Goal: Task Accomplishment & Management: Manage account settings

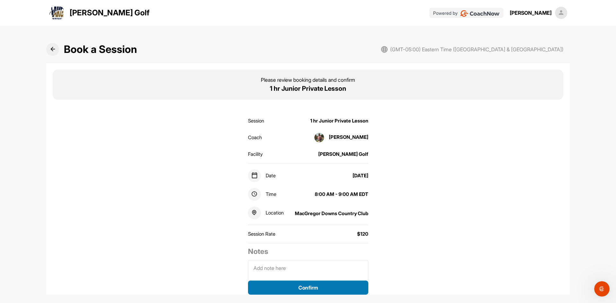
click at [341, 289] on button "Confirm" at bounding box center [308, 288] width 120 height 14
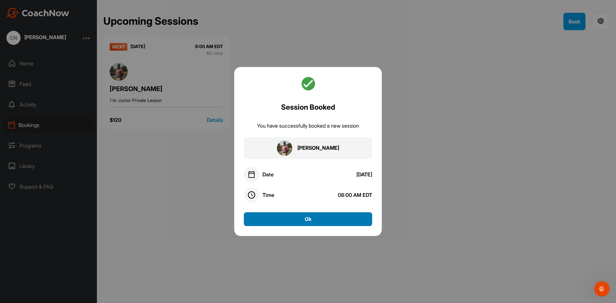
click at [320, 213] on button "Ok" at bounding box center [308, 219] width 128 height 14
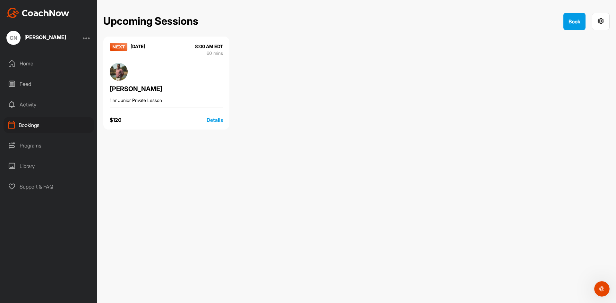
click at [212, 119] on div "Details" at bounding box center [215, 120] width 16 height 8
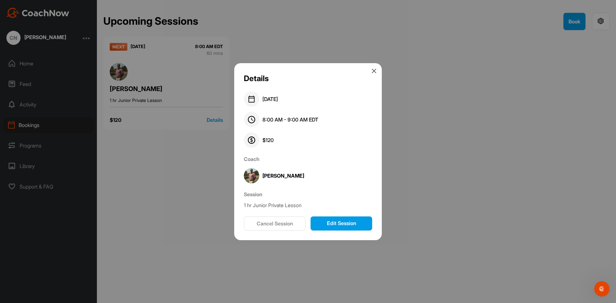
click at [348, 226] on button "Edit Session" at bounding box center [342, 224] width 62 height 14
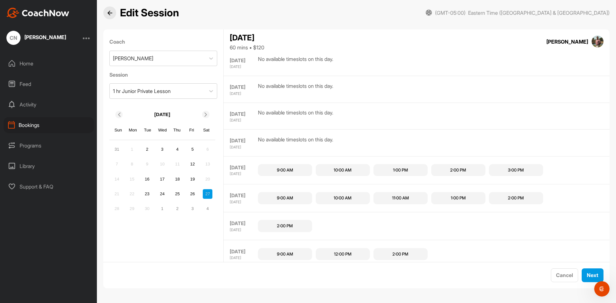
scroll to position [433, 0]
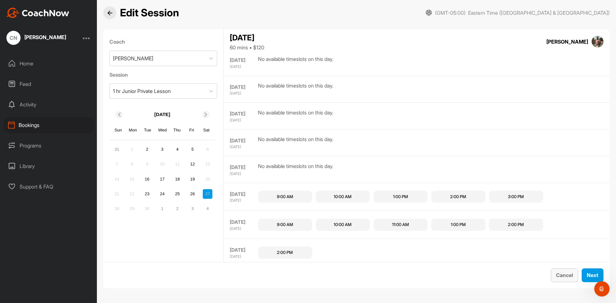
click at [554, 279] on button "Cancel" at bounding box center [564, 276] width 27 height 14
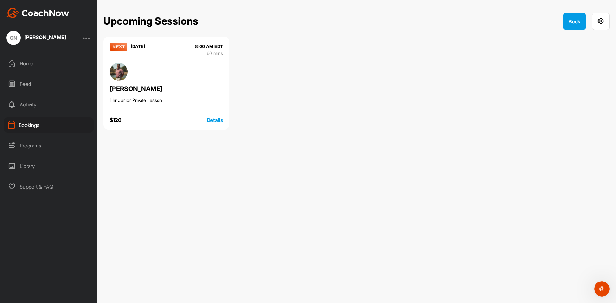
click at [217, 119] on div "Details" at bounding box center [215, 120] width 16 height 8
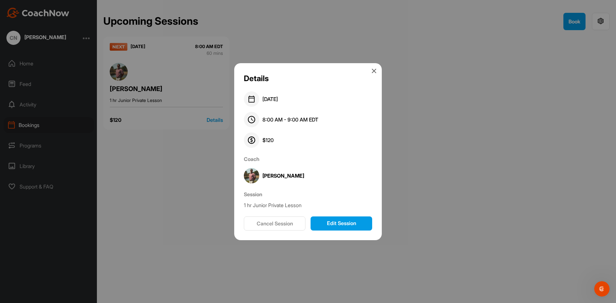
click at [359, 224] on button "Edit Session" at bounding box center [342, 224] width 62 height 14
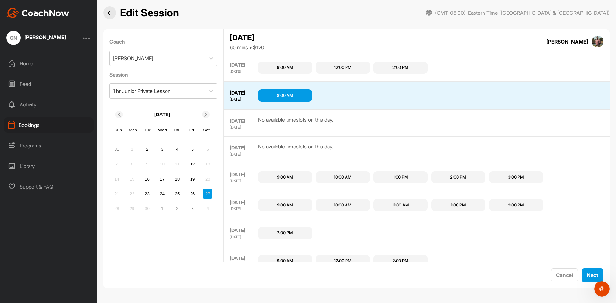
scroll to position [506, 0]
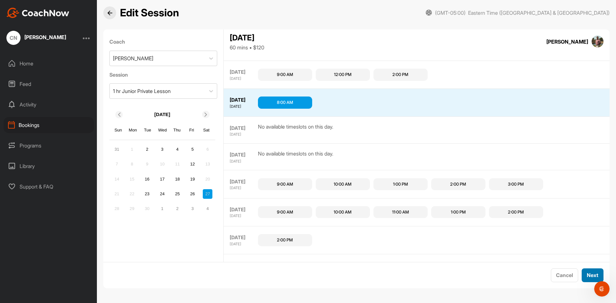
click at [585, 274] on button "Next" at bounding box center [593, 276] width 22 height 14
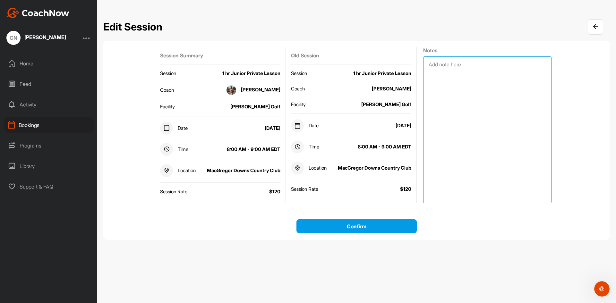
click at [450, 67] on textarea at bounding box center [487, 129] width 128 height 147
click at [518, 83] on textarea "Hi [PERSON_NAME], This lesson is for my [DEMOGRAPHIC_DATA] son, [PERSON_NAME]. …" at bounding box center [487, 129] width 128 height 147
click at [430, 76] on textarea "Hi [PERSON_NAME], This lesson is for my [DEMOGRAPHIC_DATA] son, [PERSON_NAME]. …" at bounding box center [487, 129] width 128 height 147
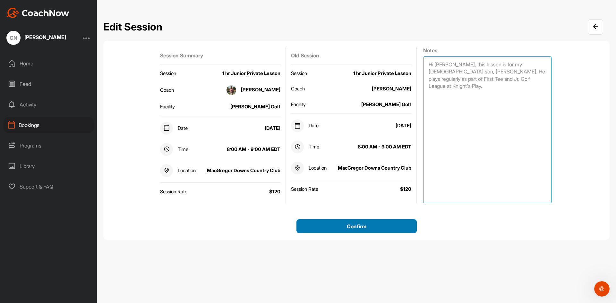
type textarea "Hi [PERSON_NAME], this lesson is for my [DEMOGRAPHIC_DATA] son, [PERSON_NAME]. …"
click at [373, 228] on button "Confirm" at bounding box center [356, 226] width 120 height 14
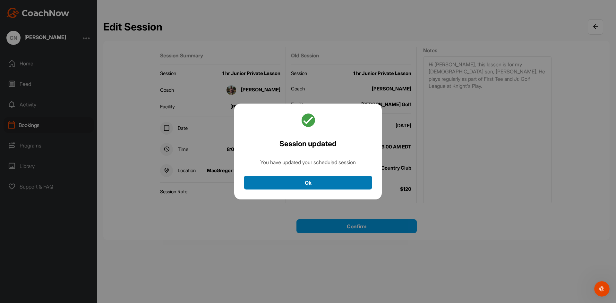
click at [348, 179] on button "Ok" at bounding box center [308, 183] width 128 height 14
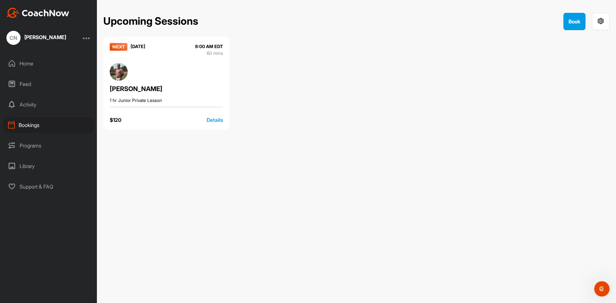
click at [27, 125] on div "Bookings" at bounding box center [49, 125] width 90 height 16
click at [32, 65] on div "Home" at bounding box center [49, 64] width 90 height 16
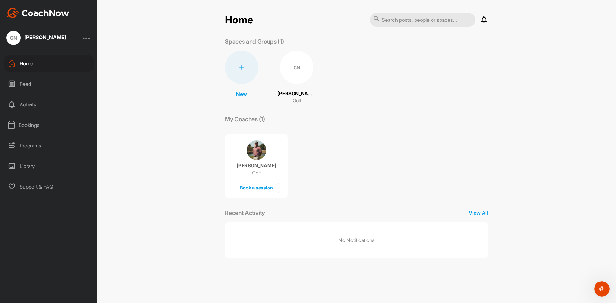
click at [28, 123] on div "Bookings" at bounding box center [49, 125] width 90 height 16
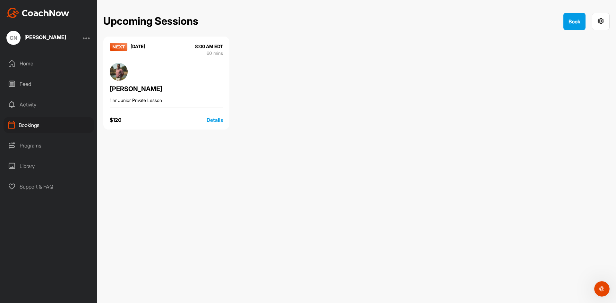
click at [34, 60] on div "Home" at bounding box center [49, 64] width 90 height 16
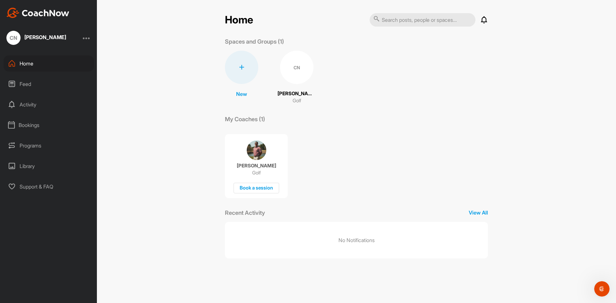
click at [34, 142] on div "Programs" at bounding box center [49, 146] width 90 height 16
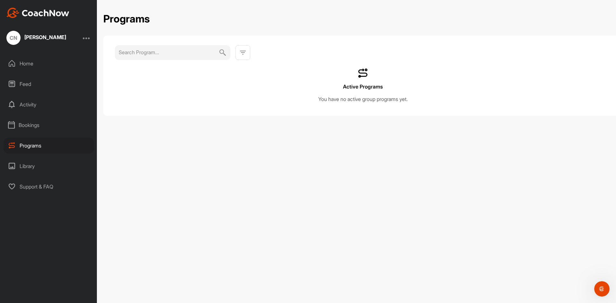
click at [25, 61] on div "Home" at bounding box center [49, 64] width 90 height 16
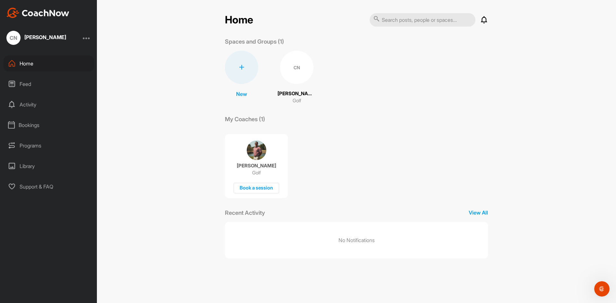
click at [88, 37] on div at bounding box center [87, 38] width 8 height 8
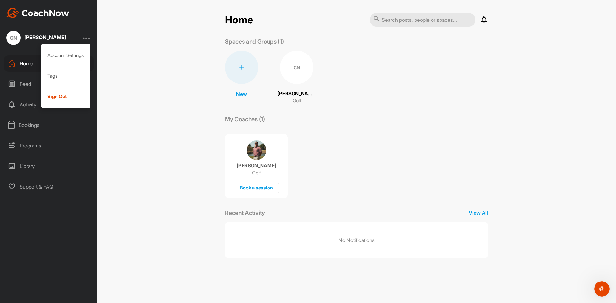
click at [90, 26] on div "CN [PERSON_NAME] Account Settings Tags Sign Out Home Feed Activity Bookings Pro…" at bounding box center [48, 151] width 97 height 303
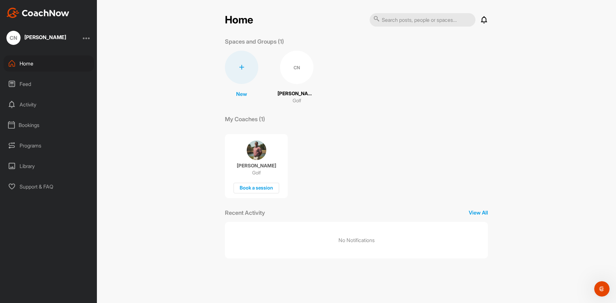
click at [243, 66] on icon at bounding box center [241, 67] width 5 height 5
click at [250, 108] on button "New Space" at bounding box center [242, 108] width 52 height 20
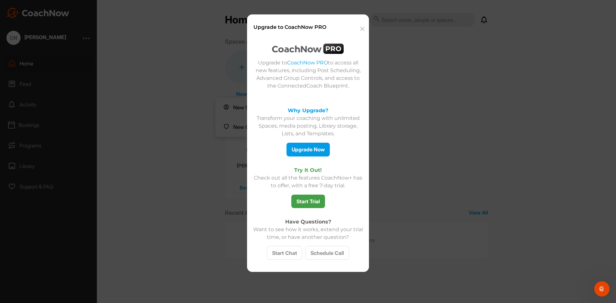
click at [362, 30] on button "✕" at bounding box center [361, 29] width 14 height 20
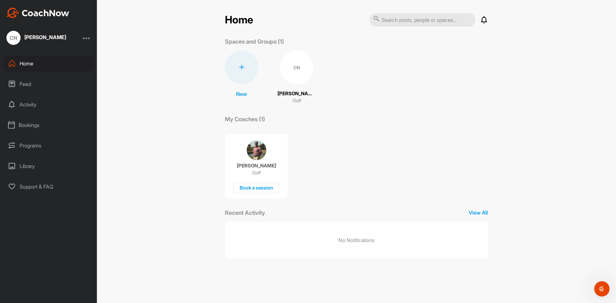
click at [241, 75] on div at bounding box center [241, 67] width 33 height 33
click at [251, 130] on button "New Group" at bounding box center [242, 127] width 52 height 20
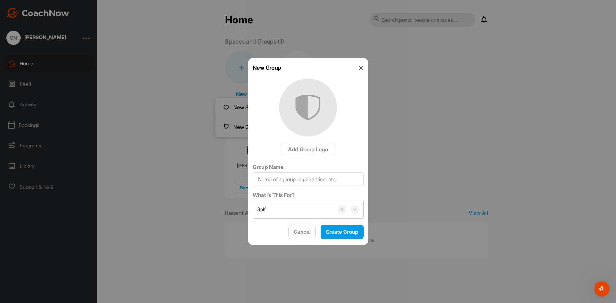
click at [363, 68] on icon at bounding box center [360, 67] width 5 height 5
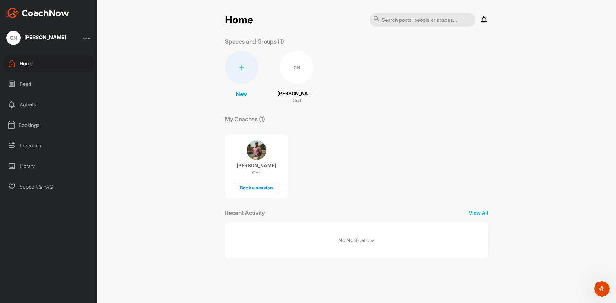
click at [296, 68] on div "CN" at bounding box center [296, 67] width 33 height 33
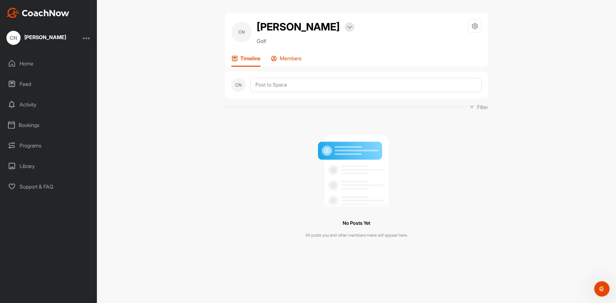
click at [295, 62] on p "Members" at bounding box center [291, 58] width 22 height 6
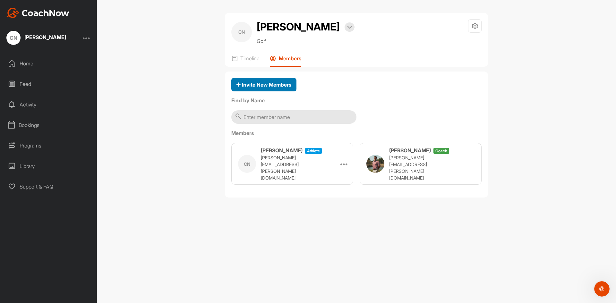
click at [279, 88] on span "Invite New Members" at bounding box center [263, 84] width 55 height 6
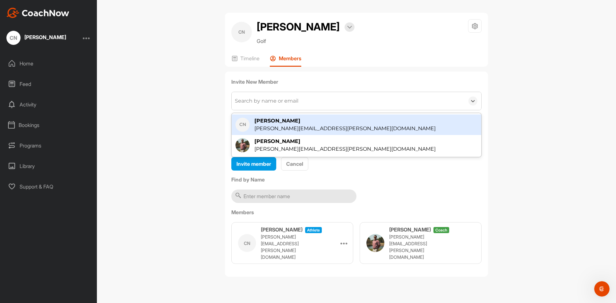
click at [283, 105] on div "Search by name or email" at bounding box center [267, 101] width 64 height 8
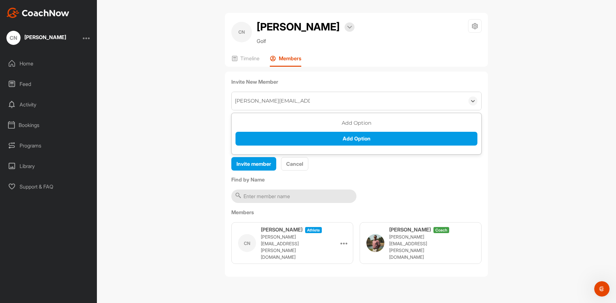
type input "[PERSON_NAME][EMAIL_ADDRESS][PERSON_NAME][DOMAIN_NAME]"
click at [404, 171] on div "Invite member Cancel" at bounding box center [356, 164] width 250 height 14
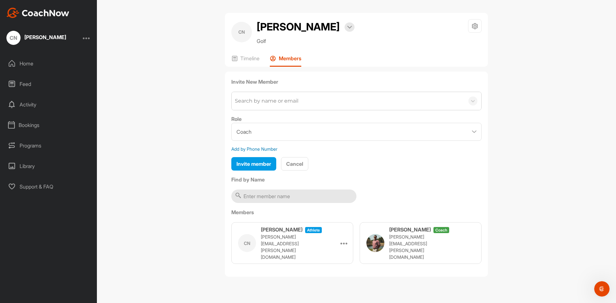
click at [292, 105] on div "Search by name or email" at bounding box center [267, 101] width 64 height 8
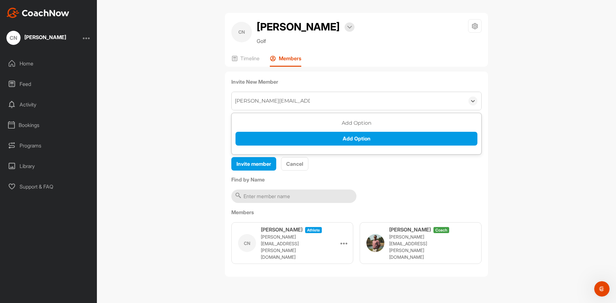
type input "[PERSON_NAME][EMAIL_ADDRESS][PERSON_NAME][DOMAIN_NAME]"
click at [307, 127] on h3 "Add Option" at bounding box center [356, 123] width 242 height 8
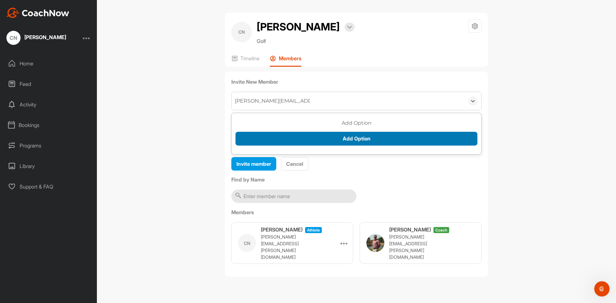
click at [311, 146] on button "Add Option" at bounding box center [356, 139] width 242 height 14
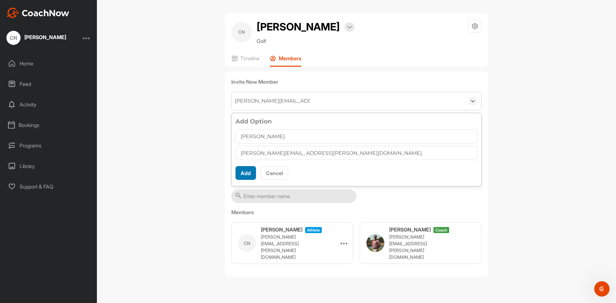
type input "[PERSON_NAME]"
click at [244, 180] on button "Add" at bounding box center [245, 173] width 21 height 14
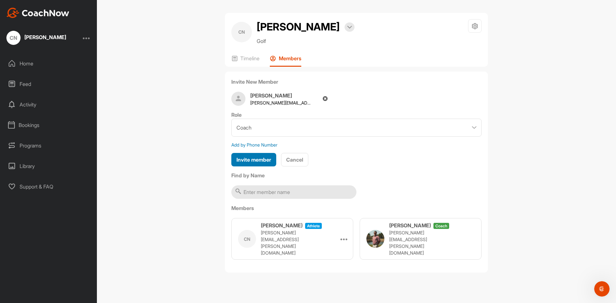
click at [257, 163] on span "Invite member" at bounding box center [253, 160] width 35 height 6
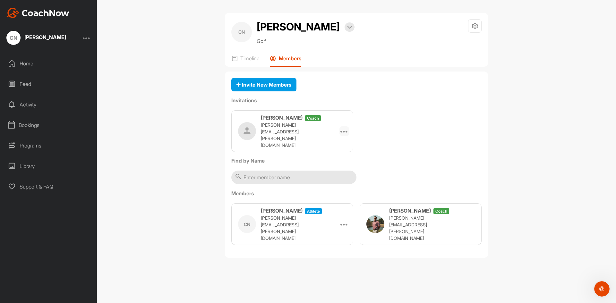
click at [341, 136] on div at bounding box center [344, 131] width 10 height 10
click at [337, 157] on li "Edit" at bounding box center [332, 149] width 34 height 20
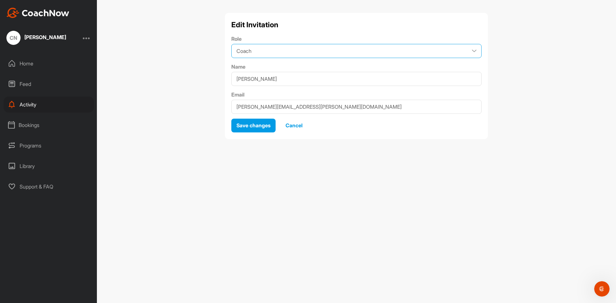
click at [345, 45] on select "Coach Member" at bounding box center [356, 51] width 250 height 14
select select "contributor"
click at [231, 44] on select "Coach Member" at bounding box center [356, 51] width 250 height 14
click at [267, 125] on span "Save changes" at bounding box center [253, 125] width 34 height 6
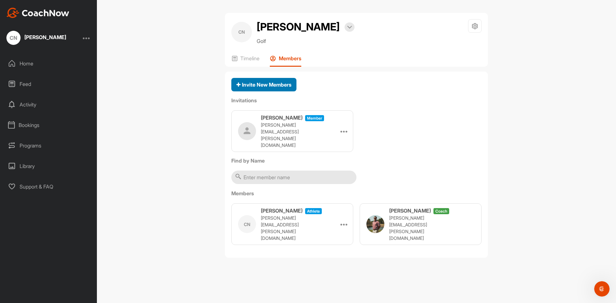
click at [256, 88] on span "Invite New Members" at bounding box center [263, 84] width 55 height 6
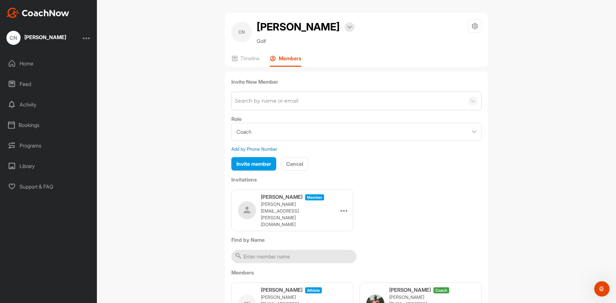
click at [263, 105] on div "Search by name or email" at bounding box center [267, 101] width 64 height 8
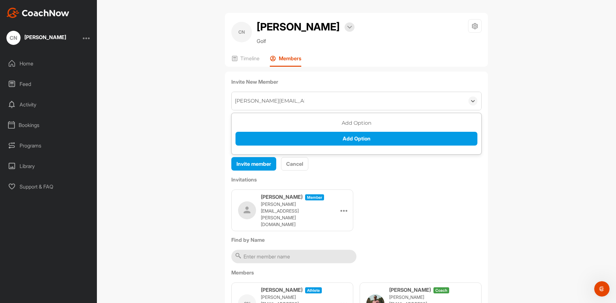
type input "[PERSON_NAME][EMAIL_ADDRESS][DOMAIN_NAME]"
click at [375, 127] on h3 "Add Option" at bounding box center [356, 123] width 242 height 8
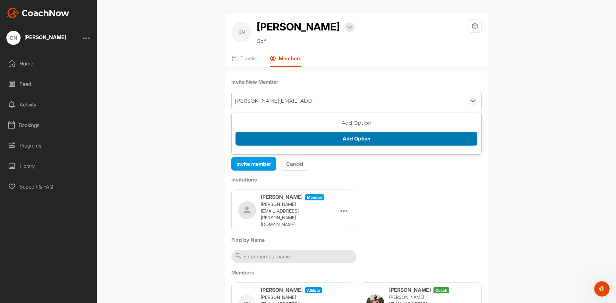
click at [374, 146] on button "Add Option" at bounding box center [356, 139] width 242 height 14
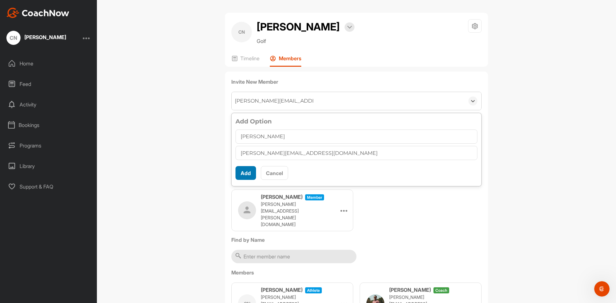
type input "[PERSON_NAME]"
click at [243, 180] on button "Add" at bounding box center [245, 173] width 21 height 14
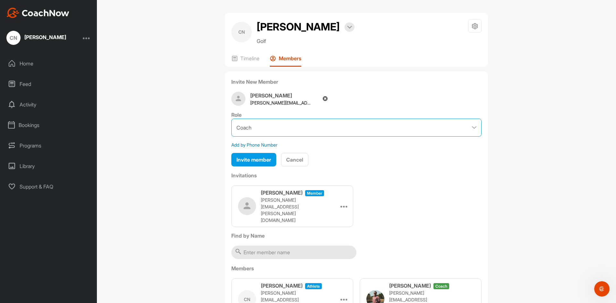
click at [290, 137] on select "Coach Member" at bounding box center [356, 128] width 250 height 18
select select "contributor"
click at [231, 134] on select "Coach Member" at bounding box center [356, 128] width 250 height 18
click at [269, 148] on div "Add by Phone Number" at bounding box center [254, 144] width 46 height 7
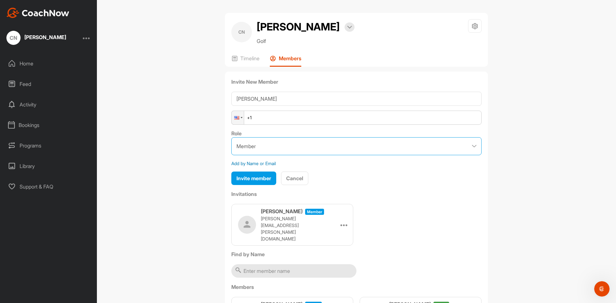
click at [281, 155] on select "Coach Member" at bounding box center [356, 146] width 250 height 18
click at [299, 125] on input "+1" at bounding box center [356, 118] width 250 height 14
type input "[PHONE_NUMBER]"
click at [262, 182] on span "Invite member" at bounding box center [253, 178] width 35 height 6
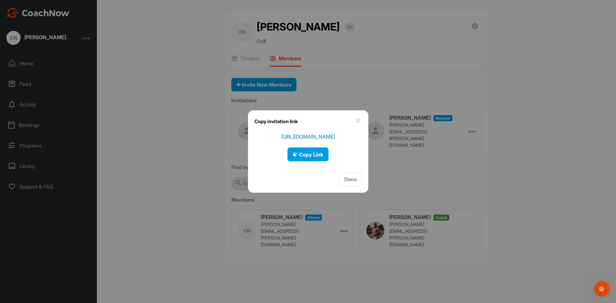
click at [358, 120] on img at bounding box center [358, 121] width 8 height 8
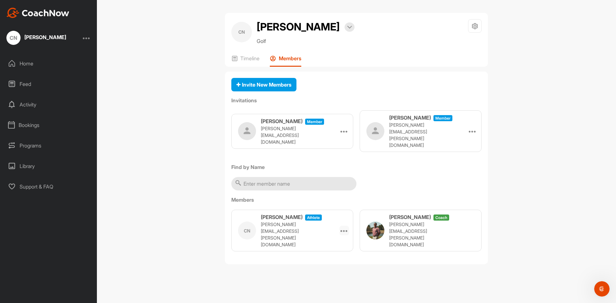
click at [344, 234] on icon at bounding box center [344, 231] width 8 height 8
click at [303, 221] on h3 "[PERSON_NAME]" at bounding box center [282, 217] width 42 height 8
click at [277, 221] on h3 "[PERSON_NAME]" at bounding box center [282, 217] width 42 height 8
click at [245, 231] on div "CN" at bounding box center [247, 231] width 18 height 18
click at [473, 135] on icon at bounding box center [473, 131] width 8 height 8
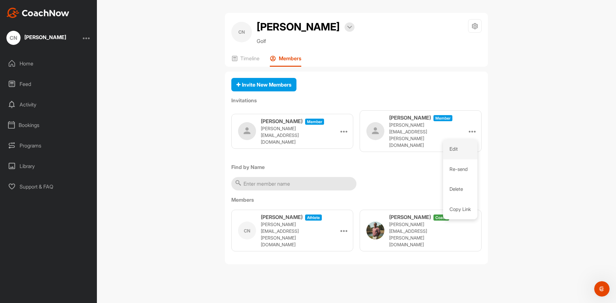
click at [468, 152] on li "Edit" at bounding box center [460, 149] width 34 height 20
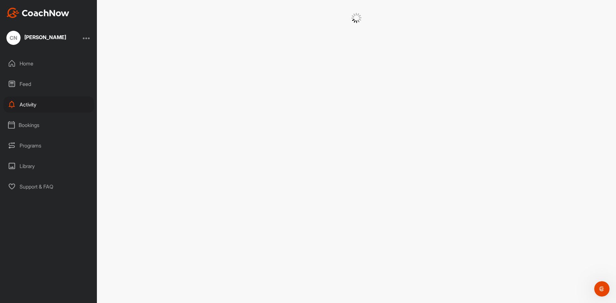
select select "contributor"
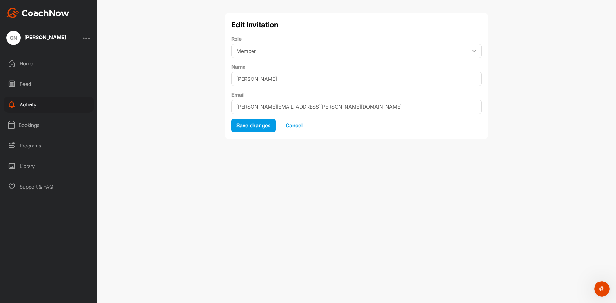
click at [296, 126] on span "Cancel" at bounding box center [294, 125] width 17 height 6
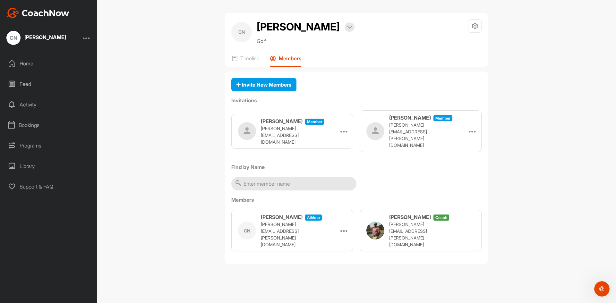
click at [422, 149] on div "[PERSON_NAME] Member [PERSON_NAME][EMAIL_ADDRESS][PERSON_NAME][DOMAIN_NAME]" at bounding box center [409, 131] width 87 height 35
click at [410, 132] on div "[PERSON_NAME] Member [PERSON_NAME][EMAIL_ADDRESS][PERSON_NAME][DOMAIN_NAME] Edi…" at bounding box center [421, 131] width 122 height 42
click at [243, 62] on p "Timeline" at bounding box center [249, 58] width 19 height 6
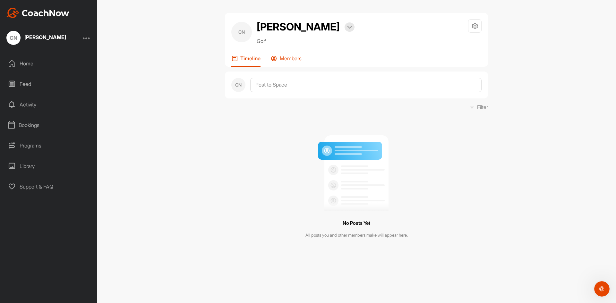
click at [291, 62] on p "Members" at bounding box center [291, 58] width 22 height 6
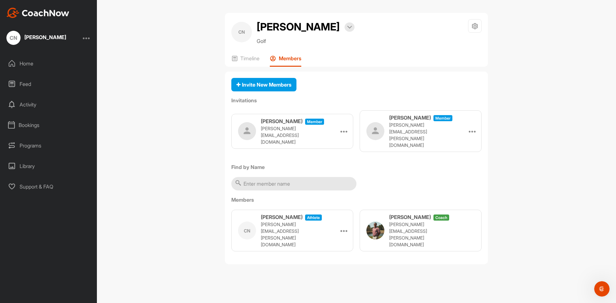
click at [462, 150] on div "[PERSON_NAME] Member [PERSON_NAME][EMAIL_ADDRESS][PERSON_NAME][DOMAIN_NAME] Edi…" at bounding box center [421, 131] width 122 height 42
click at [469, 136] on div at bounding box center [473, 131] width 10 height 10
click at [465, 156] on li "Edit" at bounding box center [460, 149] width 34 height 20
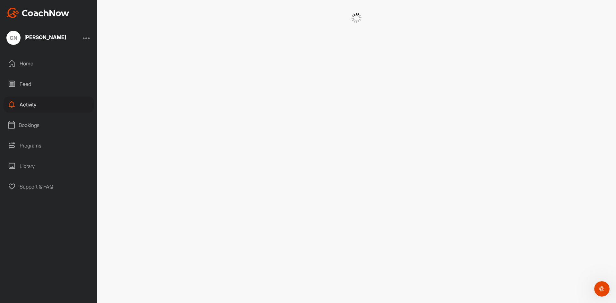
select select "contributor"
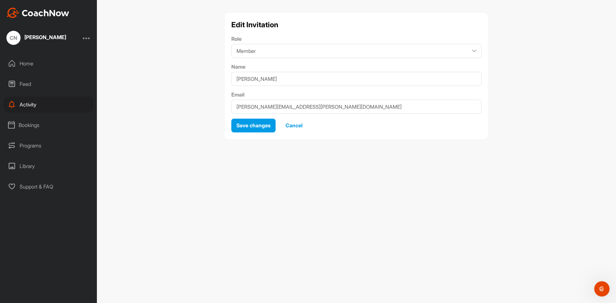
click at [292, 126] on span "Cancel" at bounding box center [294, 125] width 17 height 6
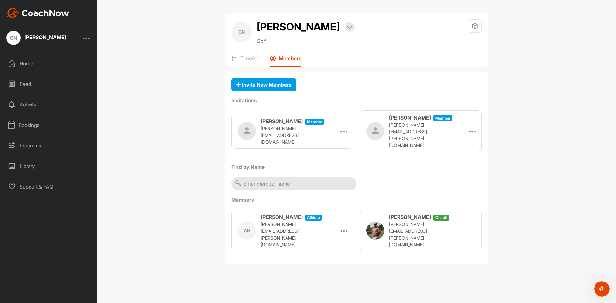
click at [289, 145] on div "[PERSON_NAME] Member [PERSON_NAME][EMAIL_ADDRESS][DOMAIN_NAME]" at bounding box center [281, 131] width 87 height 28
click at [288, 125] on h3 "[PERSON_NAME]" at bounding box center [282, 121] width 42 height 8
click at [258, 139] on div "[PERSON_NAME] Member [PERSON_NAME][EMAIL_ADDRESS][DOMAIN_NAME]" at bounding box center [281, 131] width 87 height 28
click at [352, 29] on img at bounding box center [349, 27] width 5 height 3
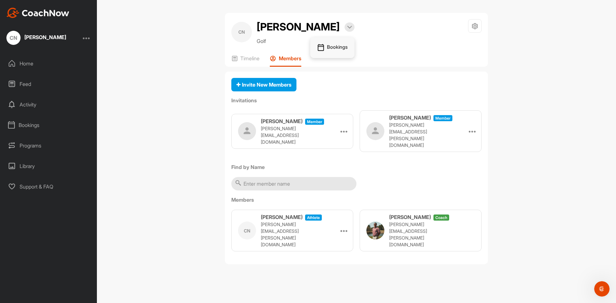
click at [343, 55] on li "Bookings" at bounding box center [332, 47] width 44 height 21
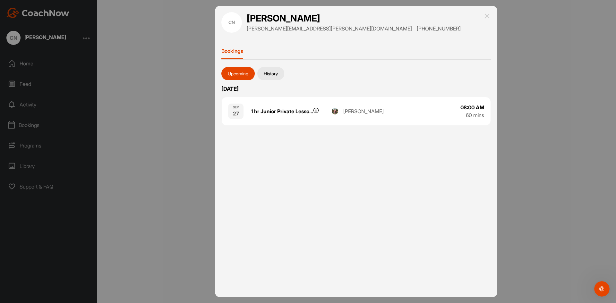
click at [488, 15] on img at bounding box center [487, 16] width 8 height 8
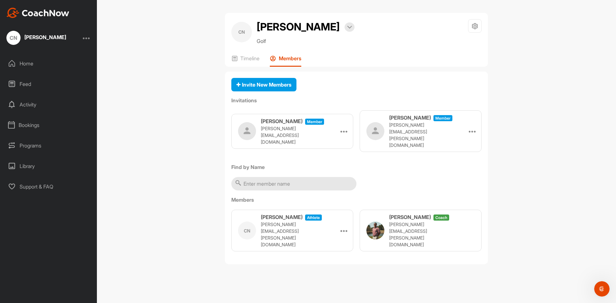
click at [286, 67] on div "Members" at bounding box center [285, 61] width 31 height 12
click at [425, 152] on div "[PERSON_NAME] Member [PERSON_NAME][EMAIL_ADDRESS][PERSON_NAME][DOMAIN_NAME] Edi…" at bounding box center [421, 131] width 122 height 42
click at [426, 122] on h3 "[PERSON_NAME]" at bounding box center [410, 118] width 42 height 8
click at [473, 135] on icon at bounding box center [473, 131] width 8 height 8
click at [301, 239] on p "[PERSON_NAME][EMAIL_ADDRESS][PERSON_NAME][DOMAIN_NAME]" at bounding box center [293, 234] width 64 height 27
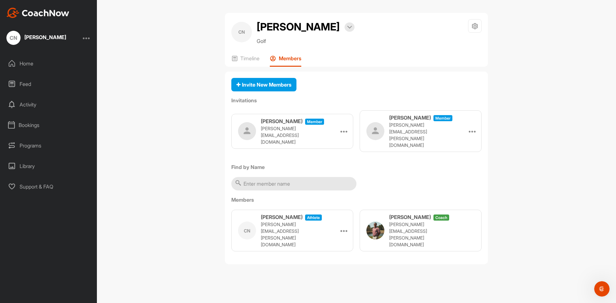
click at [295, 221] on h3 "[PERSON_NAME]" at bounding box center [282, 217] width 42 height 8
click at [349, 232] on div at bounding box center [344, 231] width 10 height 10
click at [33, 62] on div "Home" at bounding box center [49, 64] width 90 height 16
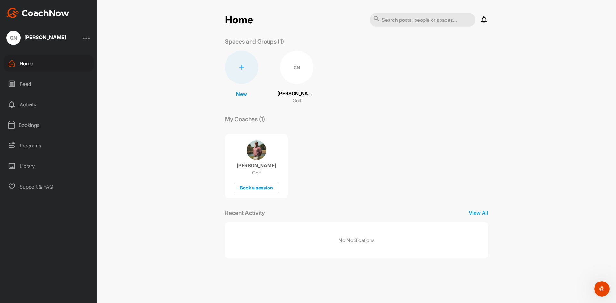
click at [31, 63] on div "Home" at bounding box center [49, 64] width 90 height 16
click at [304, 66] on div "CN" at bounding box center [296, 67] width 33 height 33
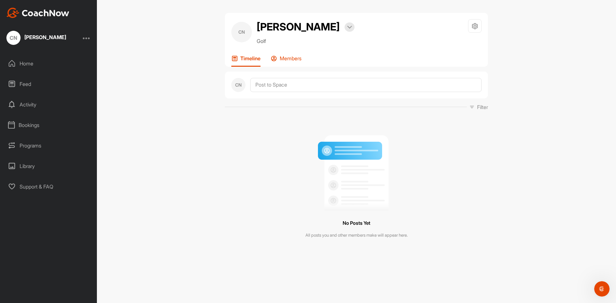
click at [298, 62] on p "Members" at bounding box center [291, 58] width 22 height 6
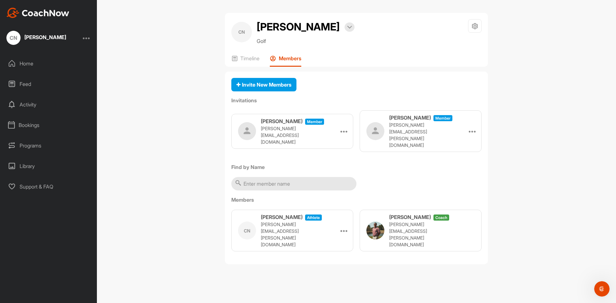
click at [405, 143] on p "[PERSON_NAME][EMAIL_ADDRESS][PERSON_NAME][DOMAIN_NAME]" at bounding box center [421, 135] width 64 height 27
click at [472, 135] on icon at bounding box center [473, 131] width 8 height 8
click at [473, 155] on li "Edit" at bounding box center [460, 149] width 34 height 20
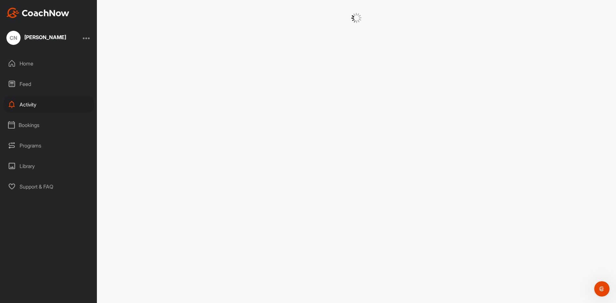
select select "contributor"
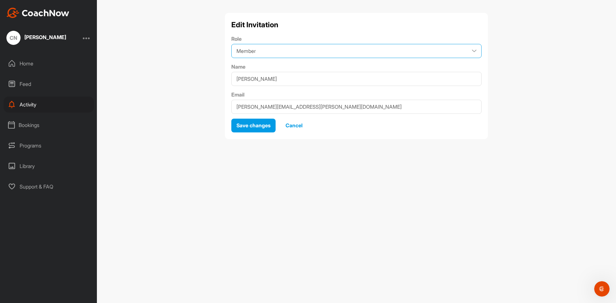
click at [416, 49] on select "Coach Member" at bounding box center [356, 51] width 250 height 14
click at [535, 70] on div "Edit Invitation Role Coach Member Name [PERSON_NAME] Email [PERSON_NAME][EMAIL_…" at bounding box center [356, 151] width 519 height 303
click at [296, 125] on span "Cancel" at bounding box center [294, 125] width 17 height 6
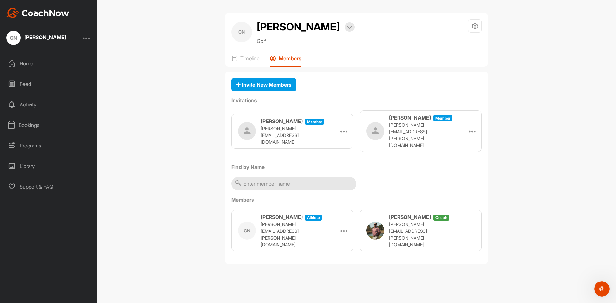
click at [53, 35] on div "[PERSON_NAME]" at bounding box center [45, 37] width 42 height 5
click at [87, 36] on div at bounding box center [87, 38] width 8 height 8
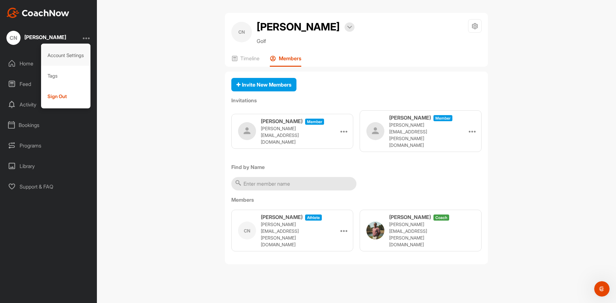
click at [81, 56] on div "Account Settings" at bounding box center [66, 55] width 50 height 21
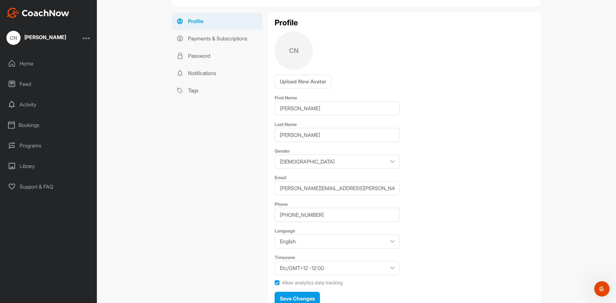
scroll to position [64, 0]
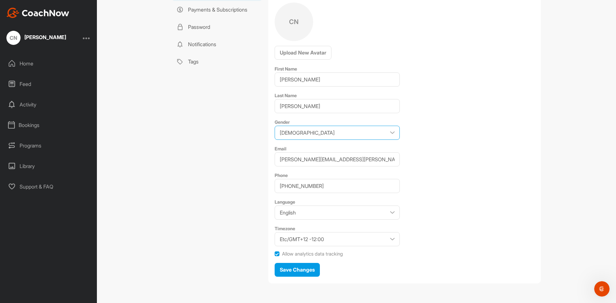
click at [385, 132] on select "[DEMOGRAPHIC_DATA] [DEMOGRAPHIC_DATA]" at bounding box center [337, 133] width 125 height 14
select select "[DEMOGRAPHIC_DATA]"
click at [275, 126] on select "[DEMOGRAPHIC_DATA] [DEMOGRAPHIC_DATA]" at bounding box center [337, 133] width 125 height 14
click at [275, 254] on label at bounding box center [277, 254] width 5 height 5
click at [275, 252] on input "Allow analytics data tracking" at bounding box center [275, 252] width 0 height 0
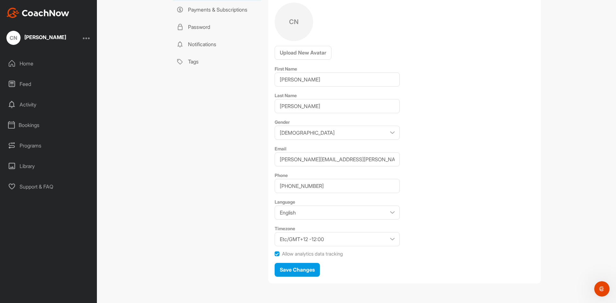
checkbox input "false"
click at [312, 269] on span "Save Changes" at bounding box center [297, 270] width 35 height 6
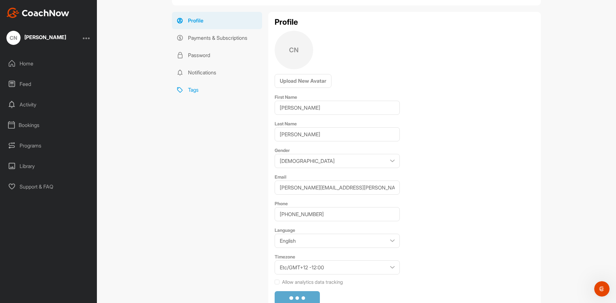
scroll to position [0, 0]
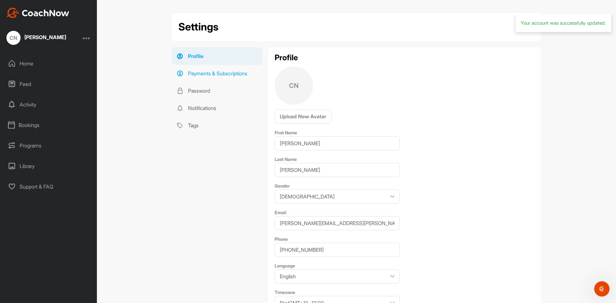
click at [219, 74] on link "Payments & Subscriptions" at bounding box center [217, 73] width 90 height 17
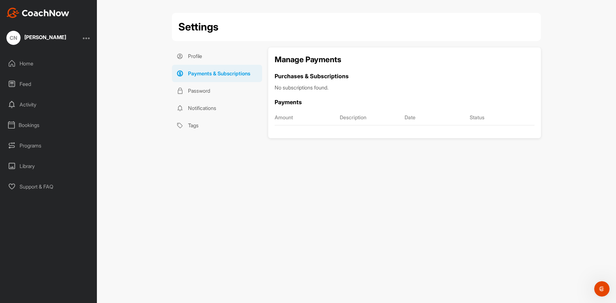
click at [22, 61] on div "Home" at bounding box center [49, 64] width 90 height 16
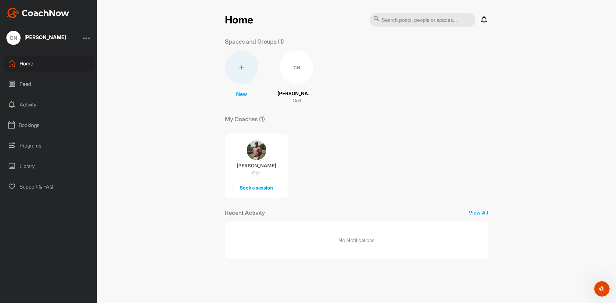
click at [31, 144] on div "Programs" at bounding box center [49, 146] width 90 height 16
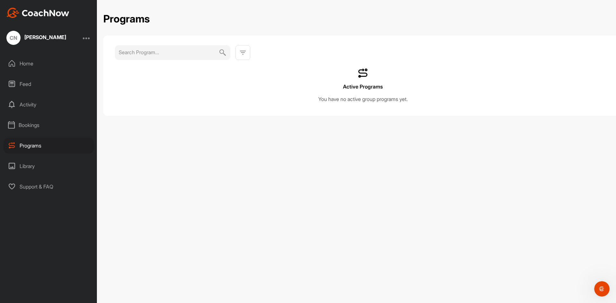
click at [90, 38] on div at bounding box center [87, 38] width 8 height 8
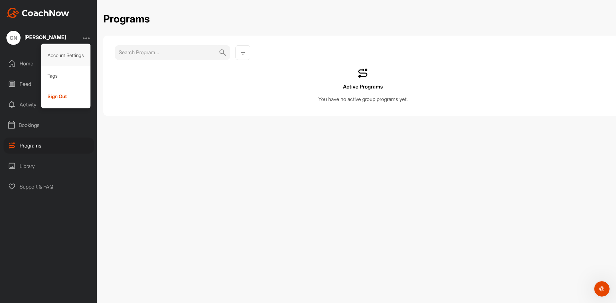
click at [79, 54] on div "Account Settings" at bounding box center [66, 55] width 50 height 21
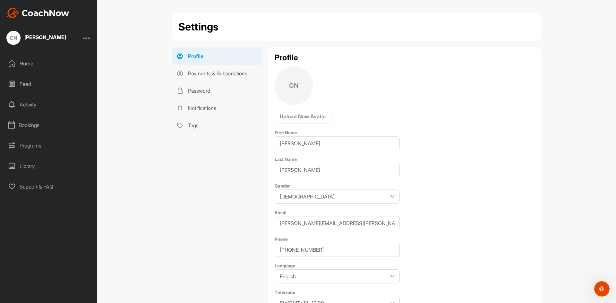
click at [86, 39] on div at bounding box center [87, 38] width 8 height 8
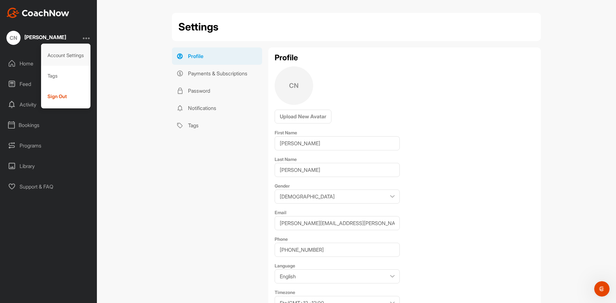
click at [56, 53] on div "Account Settings" at bounding box center [66, 55] width 50 height 21
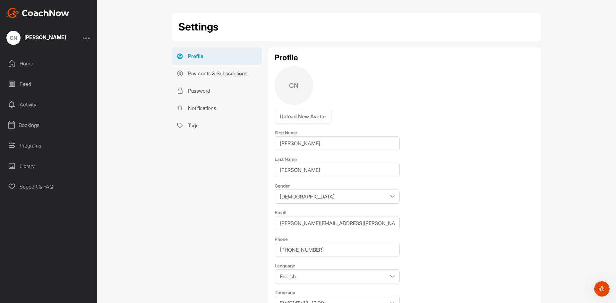
click at [20, 61] on div "Home" at bounding box center [49, 64] width 90 height 16
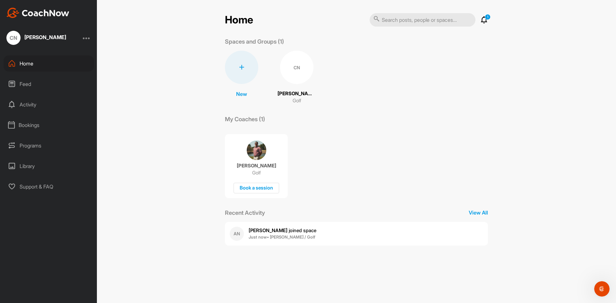
click at [295, 70] on div "CN" at bounding box center [296, 67] width 33 height 33
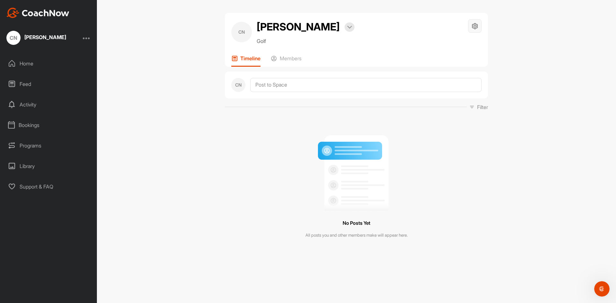
click at [472, 30] on div at bounding box center [474, 25] width 13 height 13
click at [469, 45] on li "Space Settings" at bounding box center [456, 44] width 52 height 21
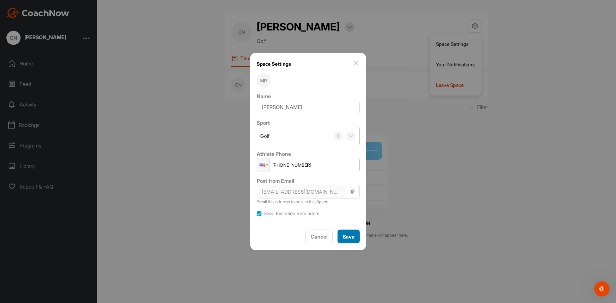
click at [352, 239] on button "Save" at bounding box center [348, 237] width 22 height 14
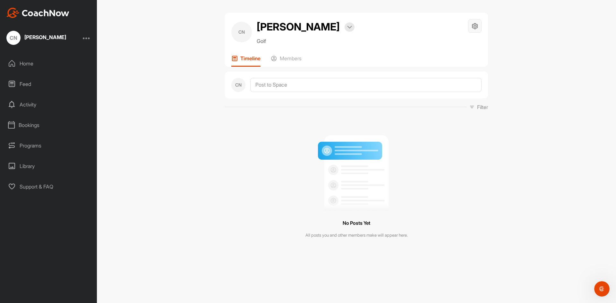
click at [478, 28] on icon at bounding box center [474, 25] width 7 height 7
click at [472, 141] on div "No Posts Yet All posts you and other members make will appear here." at bounding box center [356, 185] width 263 height 138
click at [90, 41] on div at bounding box center [87, 38] width 8 height 8
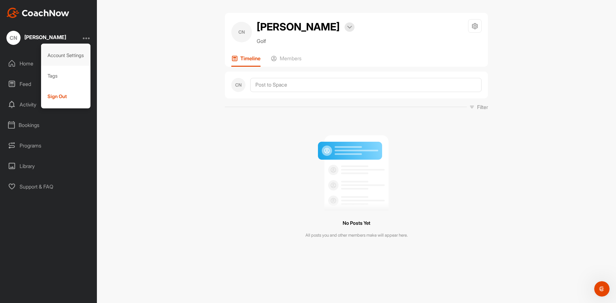
click at [87, 57] on div "Account Settings" at bounding box center [66, 55] width 50 height 21
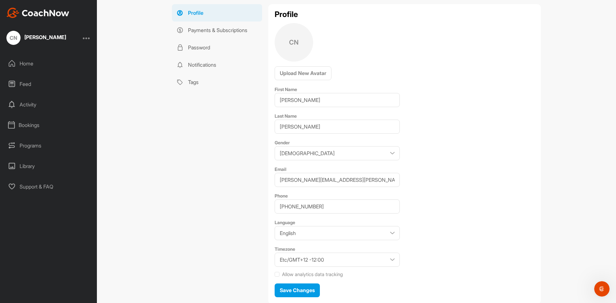
scroll to position [64, 0]
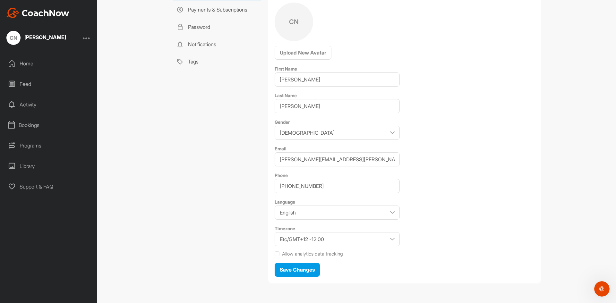
click at [38, 186] on div "Support & FAQ" at bounding box center [49, 187] width 90 height 16
click at [20, 62] on div "Home" at bounding box center [49, 64] width 90 height 16
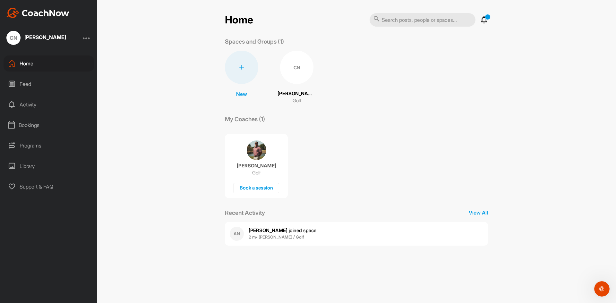
click at [273, 236] on b "2 m • [PERSON_NAME] / Golf" at bounding box center [277, 237] width 56 height 5
click at [34, 124] on div "Bookings" at bounding box center [49, 125] width 90 height 16
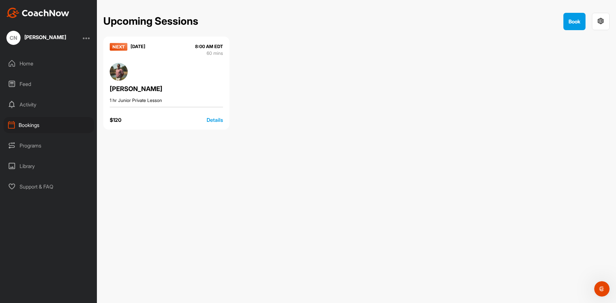
click at [219, 120] on div "Details" at bounding box center [215, 120] width 16 height 8
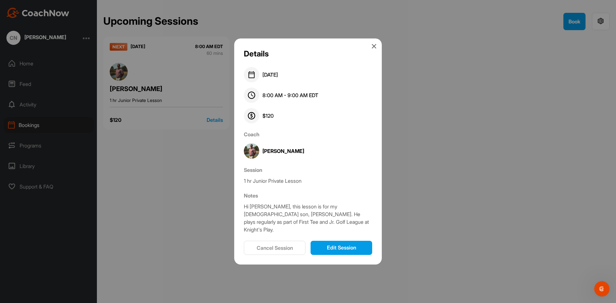
click at [300, 246] on button "Cancel Session" at bounding box center [275, 248] width 62 height 14
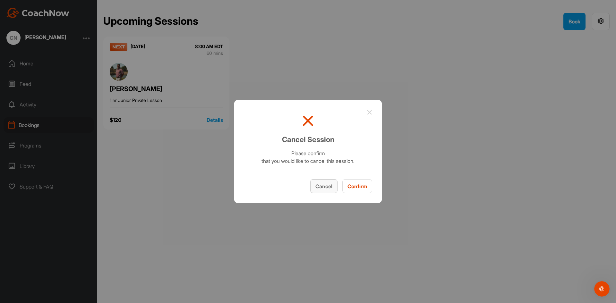
click at [329, 188] on button "Cancel" at bounding box center [323, 186] width 27 height 14
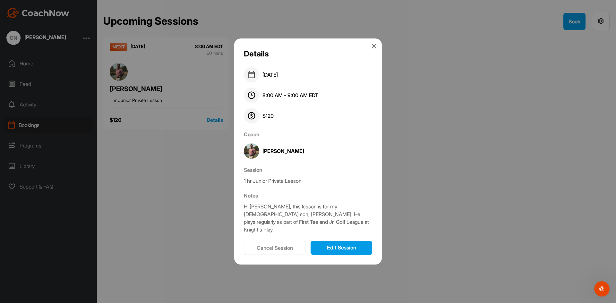
click at [291, 245] on button "Cancel Session" at bounding box center [275, 248] width 62 height 14
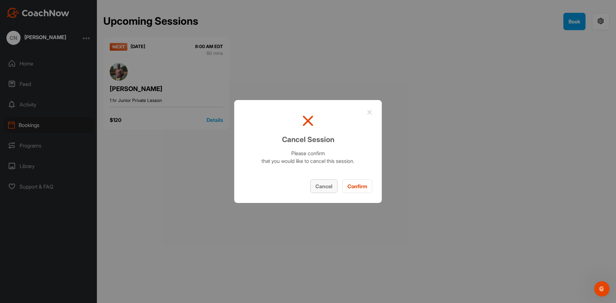
click at [315, 184] on button "Cancel" at bounding box center [323, 186] width 27 height 14
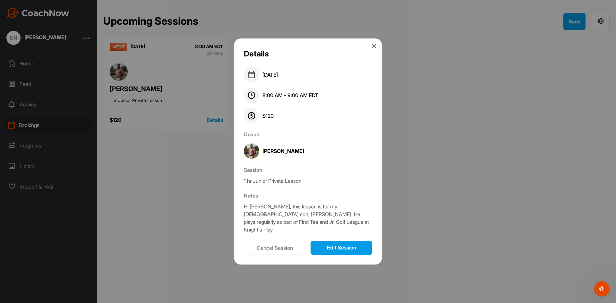
click at [371, 49] on div "Details [DATE] 8:00 AM - 9:00 AM EDT $ 120 Coach [PERSON_NAME] Session 1 hr Jun…" at bounding box center [308, 151] width 148 height 226
click at [375, 49] on icon at bounding box center [374, 46] width 5 height 5
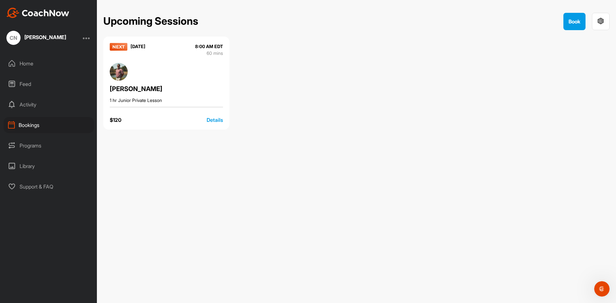
click at [214, 117] on div "Details" at bounding box center [215, 120] width 16 height 8
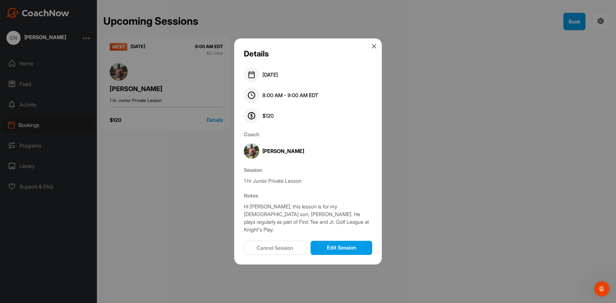
click at [325, 245] on button "Edit Session" at bounding box center [342, 248] width 62 height 14
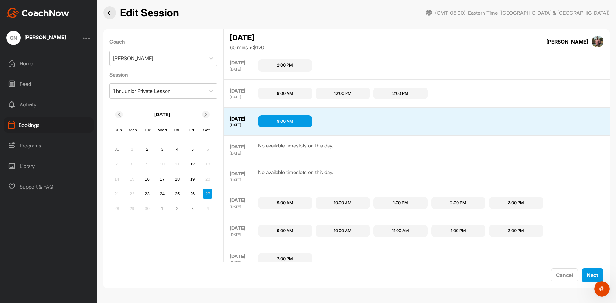
scroll to position [621, 0]
click at [564, 276] on button "Cancel" at bounding box center [564, 276] width 27 height 14
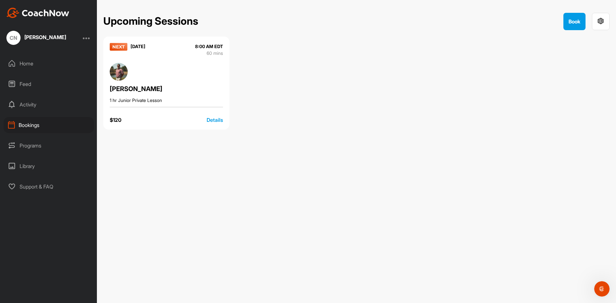
click at [217, 121] on div "Details" at bounding box center [215, 120] width 16 height 8
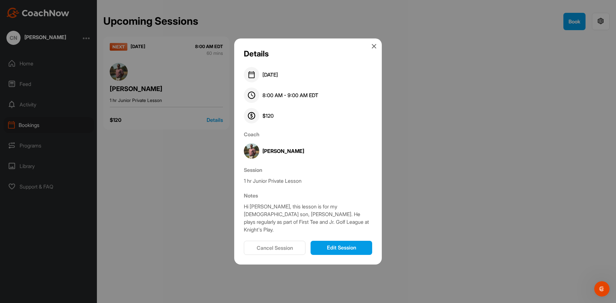
click at [288, 243] on button "Cancel Session" at bounding box center [275, 248] width 62 height 14
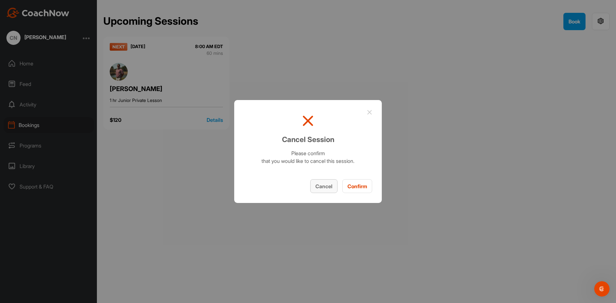
click at [318, 187] on button "Cancel" at bounding box center [323, 186] width 27 height 14
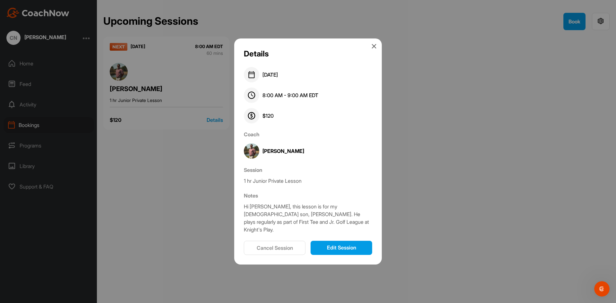
click at [271, 241] on button "Cancel Session" at bounding box center [275, 248] width 62 height 14
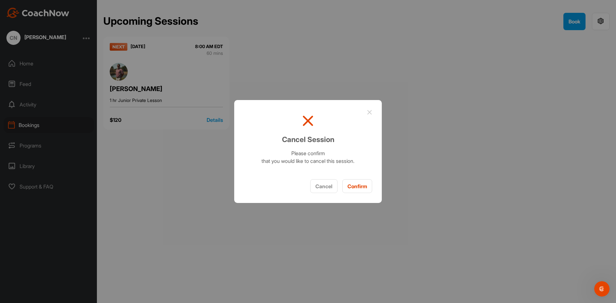
click at [358, 182] on button "Confirm" at bounding box center [357, 186] width 30 height 14
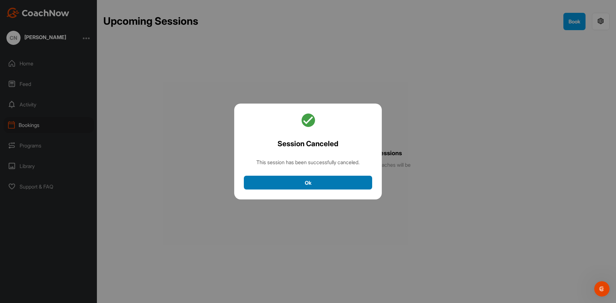
click at [358, 182] on button "Ok" at bounding box center [308, 183] width 128 height 14
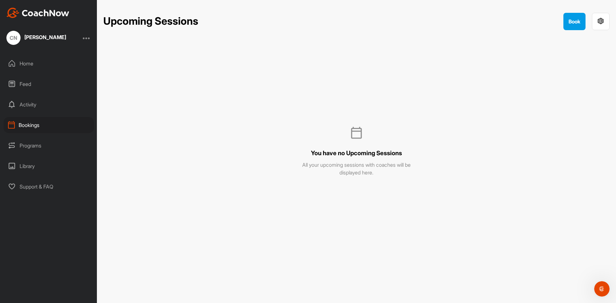
click at [29, 60] on div "Home" at bounding box center [49, 64] width 90 height 16
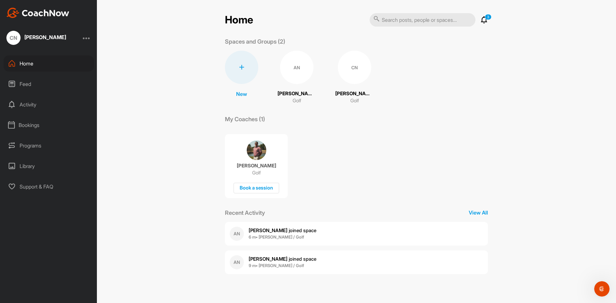
click at [359, 79] on div "CN" at bounding box center [354, 67] width 33 height 33
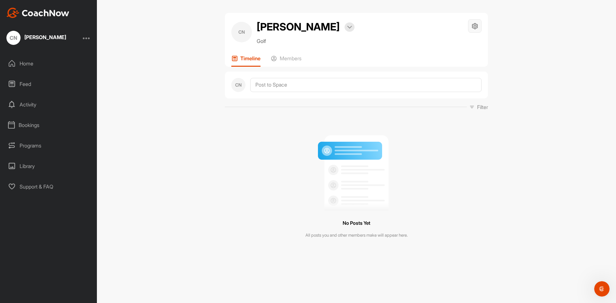
click at [472, 25] on icon at bounding box center [474, 25] width 7 height 7
click at [379, 67] on div "Timeline Members" at bounding box center [356, 61] width 250 height 12
click at [295, 62] on p "Members" at bounding box center [291, 58] width 22 height 6
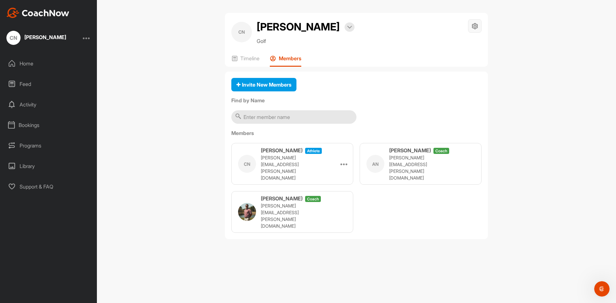
click at [477, 29] on icon at bounding box center [474, 25] width 7 height 7
click at [457, 85] on li "Leave Space" at bounding box center [456, 85] width 52 height 21
click at [461, 42] on li "Space Settings" at bounding box center [456, 44] width 52 height 21
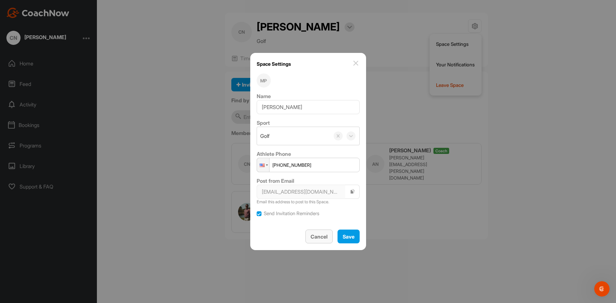
click at [312, 238] on span "Cancel" at bounding box center [319, 237] width 17 height 6
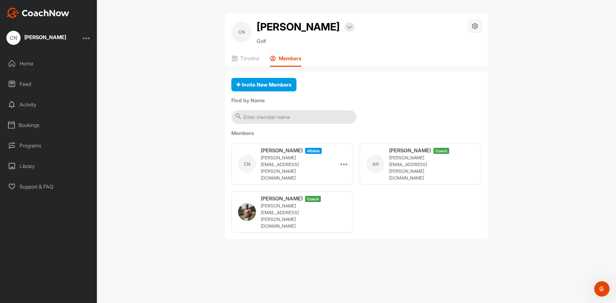
click at [476, 25] on icon at bounding box center [474, 25] width 7 height 7
click at [451, 86] on li "Leave Space" at bounding box center [456, 85] width 52 height 21
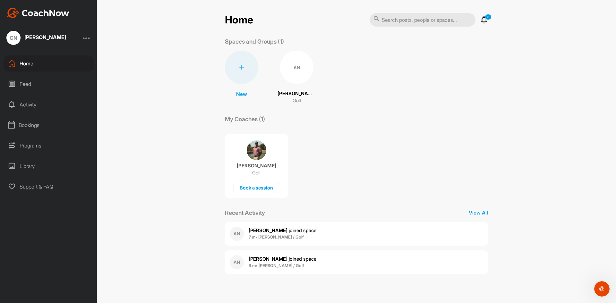
click at [87, 38] on div at bounding box center [87, 38] width 8 height 8
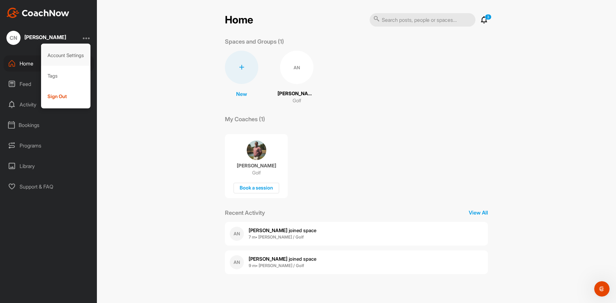
click at [77, 60] on div "Account Settings" at bounding box center [66, 55] width 50 height 21
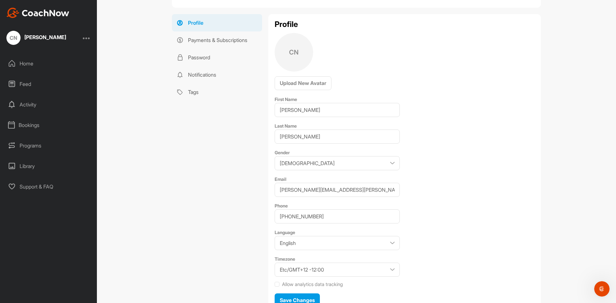
scroll to position [64, 0]
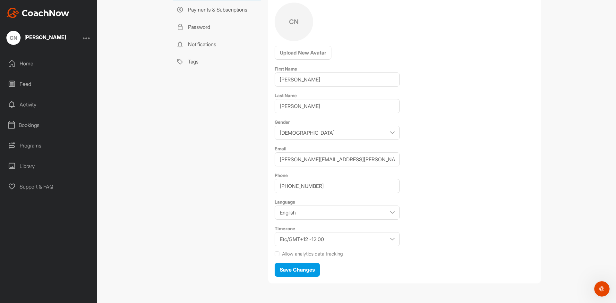
click at [22, 63] on div "Home" at bounding box center [49, 64] width 90 height 16
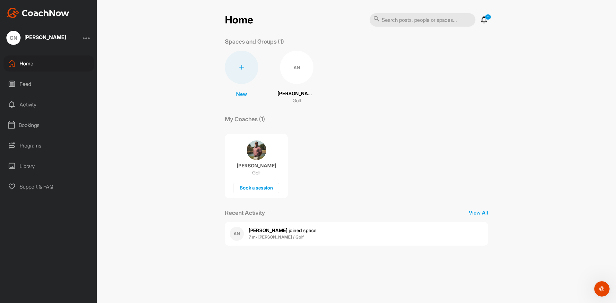
click at [298, 65] on div "AN" at bounding box center [296, 67] width 33 height 33
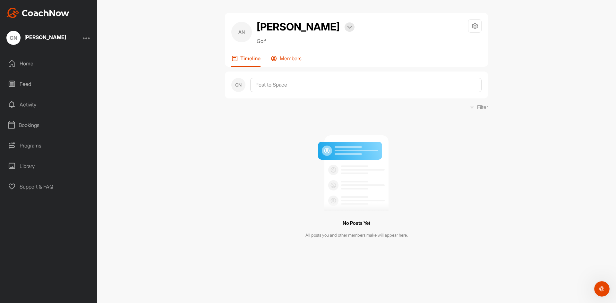
click at [295, 57] on p "Members" at bounding box center [291, 58] width 22 height 6
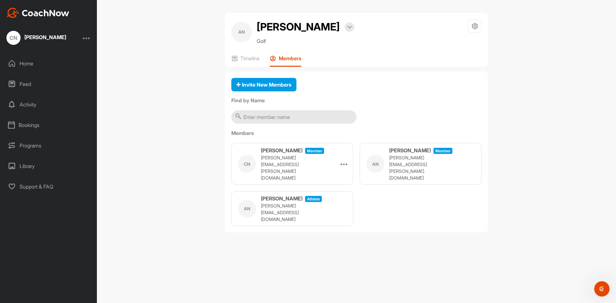
click at [41, 126] on div "Bookings" at bounding box center [49, 125] width 90 height 16
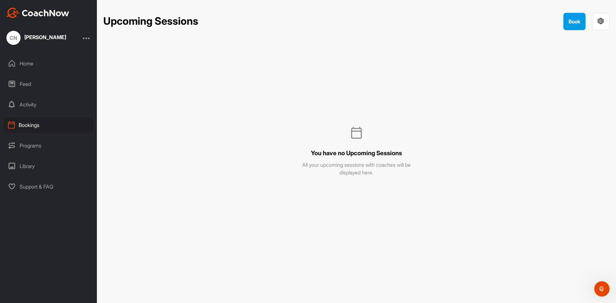
click at [41, 124] on div "Bookings" at bounding box center [49, 125] width 90 height 16
click at [86, 38] on div at bounding box center [87, 38] width 8 height 8
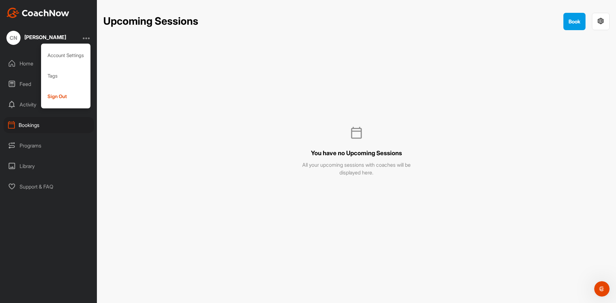
click at [71, 127] on div "Bookings" at bounding box center [49, 125] width 90 height 16
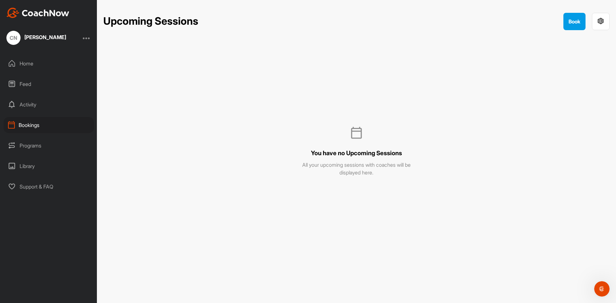
click at [69, 122] on div "Bookings" at bounding box center [49, 125] width 90 height 16
click at [34, 61] on div "Home" at bounding box center [49, 64] width 90 height 16
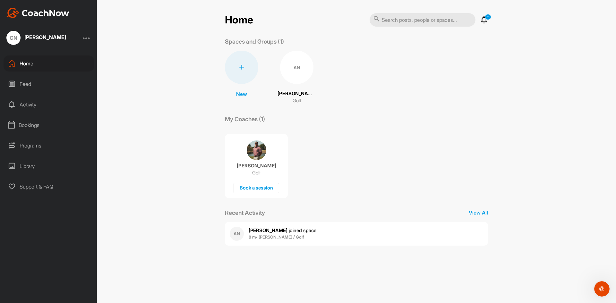
click at [297, 69] on div "AN" at bounding box center [296, 67] width 33 height 33
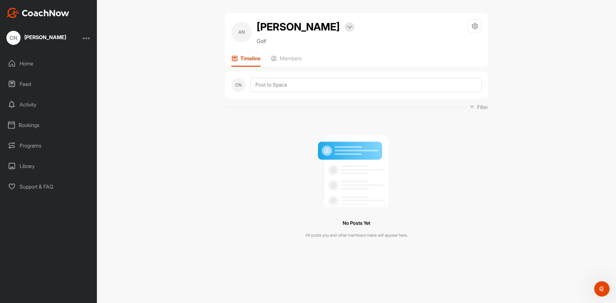
click at [36, 60] on div "Home" at bounding box center [49, 64] width 90 height 16
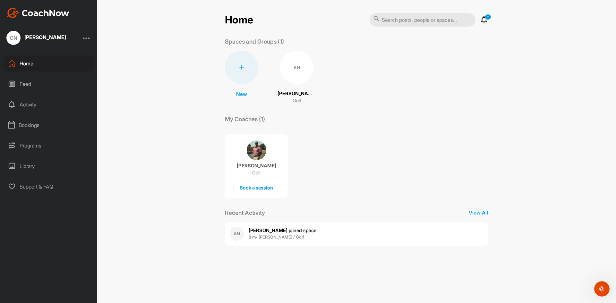
click at [25, 128] on div "Bookings" at bounding box center [49, 125] width 90 height 16
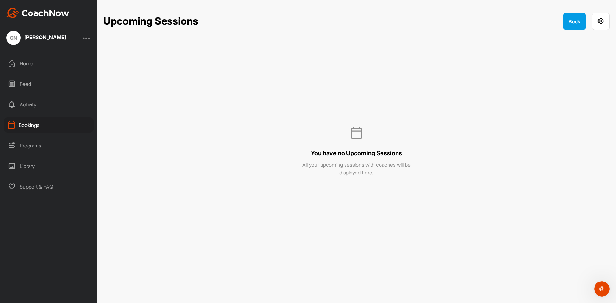
drag, startPoint x: 25, startPoint y: 128, endPoint x: 215, endPoint y: 84, distance: 194.6
click at [215, 84] on div "You have no Upcoming Sessions All your upcoming sessions with coaches will be d…" at bounding box center [356, 103] width 506 height 146
click at [25, 64] on div "Home" at bounding box center [49, 64] width 90 height 16
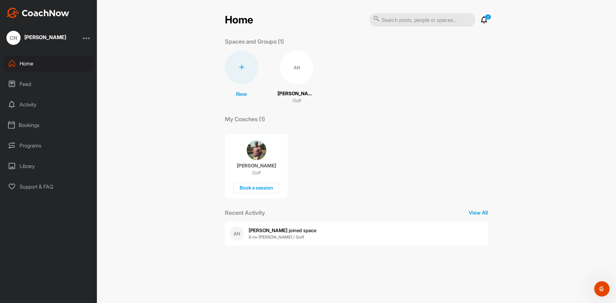
click at [283, 232] on span "[PERSON_NAME] joined space" at bounding box center [283, 230] width 68 height 6
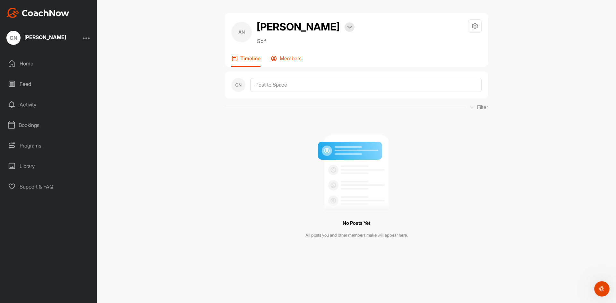
click at [292, 58] on p "Members" at bounding box center [291, 58] width 22 height 6
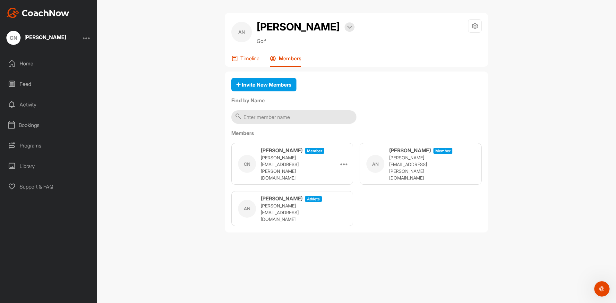
click at [253, 64] on div "Timeline" at bounding box center [245, 61] width 28 height 12
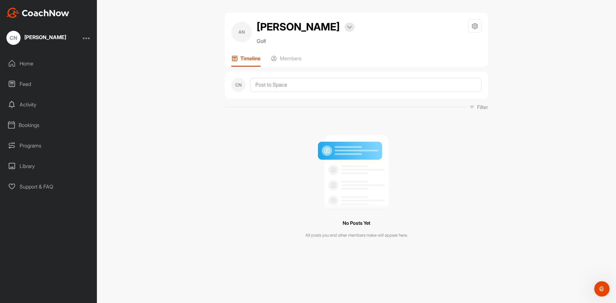
click at [34, 65] on div "Home" at bounding box center [49, 64] width 90 height 16
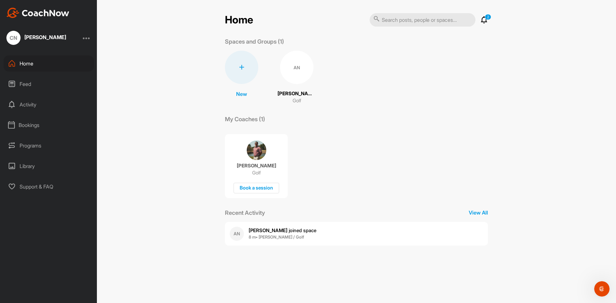
drag, startPoint x: 34, startPoint y: 65, endPoint x: 311, endPoint y: 89, distance: 278.2
click at [311, 89] on div "AN [PERSON_NAME] Golf" at bounding box center [297, 78] width 38 height 54
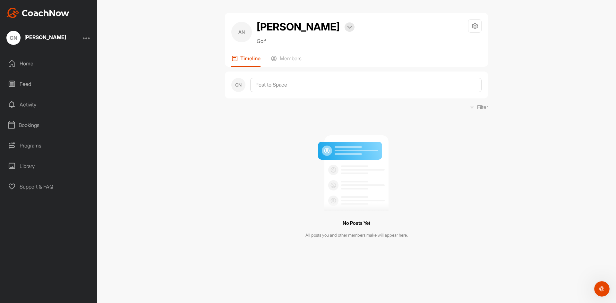
drag, startPoint x: 8, startPoint y: 249, endPoint x: 81, endPoint y: 233, distance: 75.4
click at [35, 232] on div "CN [PERSON_NAME] Home Feed Activity Bookings Programs Library Support & FAQ" at bounding box center [48, 151] width 97 height 303
drag, startPoint x: 113, startPoint y: 182, endPoint x: 65, endPoint y: 156, distance: 54.4
click at [113, 182] on div "AN [PERSON_NAME] Bookings Golf Space Settings Your Notifications Leave Space Ti…" at bounding box center [356, 151] width 519 height 303
click at [45, 152] on div "Programs" at bounding box center [49, 146] width 90 height 16
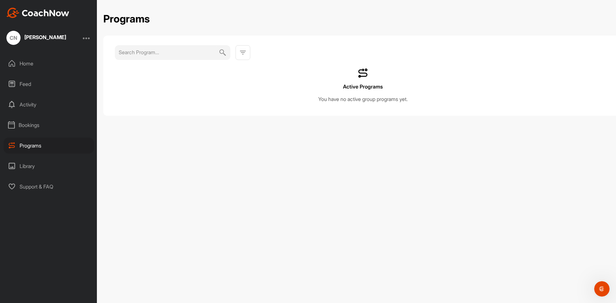
click at [45, 132] on div "Bookings" at bounding box center [49, 125] width 90 height 16
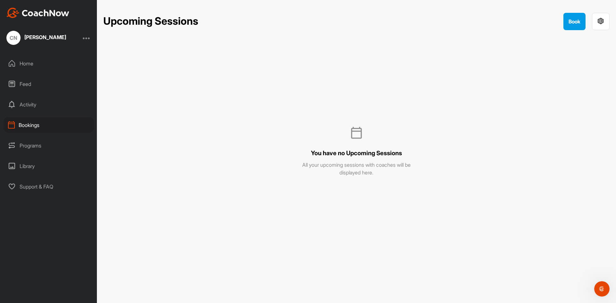
click at [30, 109] on div "Activity" at bounding box center [49, 105] width 90 height 16
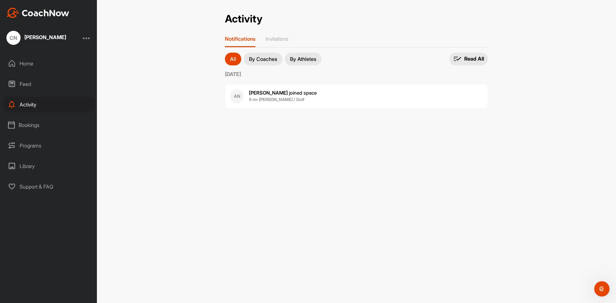
click at [301, 65] on div "All By Coaches By Athletes All notifications All notifications By Coaches By At…" at bounding box center [356, 83] width 263 height 61
click at [301, 60] on p "By Athletes" at bounding box center [303, 58] width 26 height 5
click at [286, 101] on b "9 m • [PERSON_NAME] / Golf" at bounding box center [277, 99] width 56 height 5
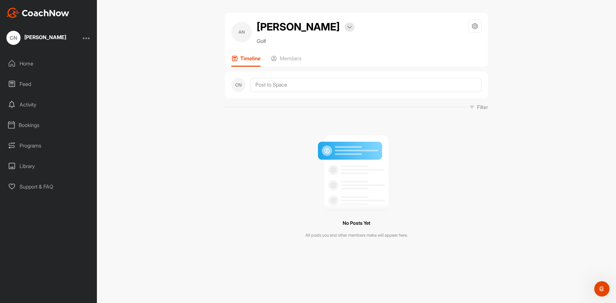
click at [35, 78] on div "Feed" at bounding box center [49, 84] width 90 height 16
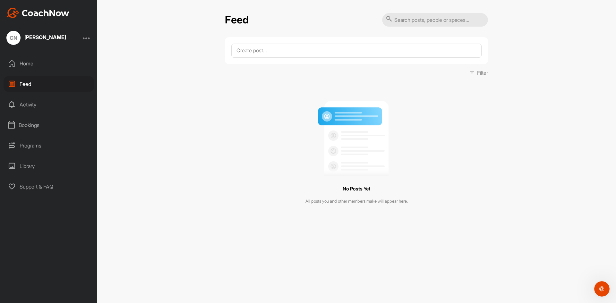
click at [38, 98] on div "Activity" at bounding box center [49, 105] width 90 height 16
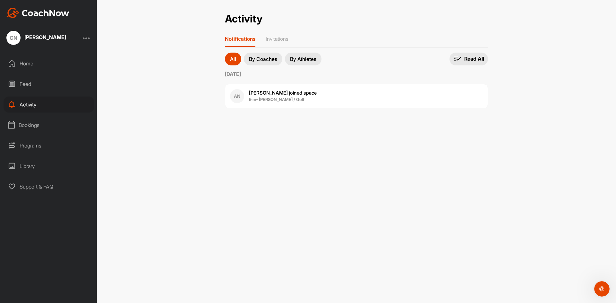
click at [7, 62] on div "Home" at bounding box center [49, 64] width 90 height 16
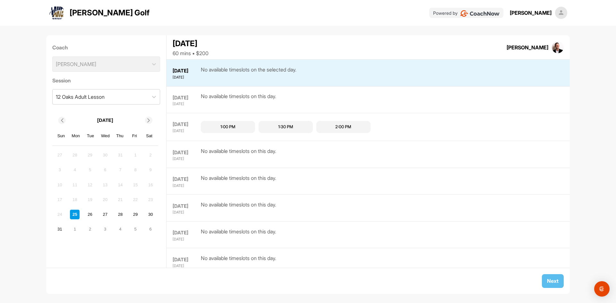
click at [149, 119] on icon at bounding box center [149, 120] width 4 height 4
click at [152, 156] on div "6" at bounding box center [151, 155] width 10 height 10
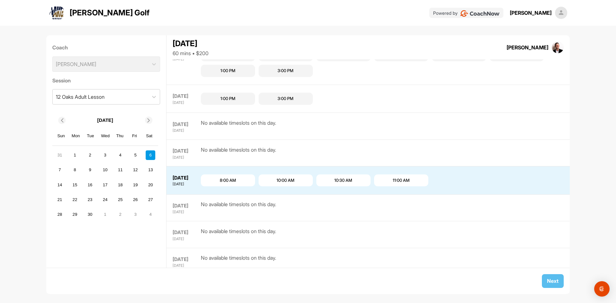
scroll to position [313, 0]
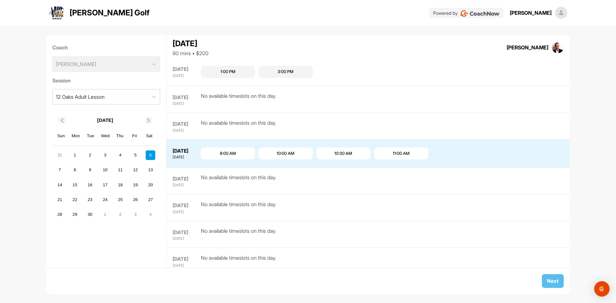
click at [142, 64] on div "Coach Andrew Kiger" at bounding box center [106, 57] width 108 height 33
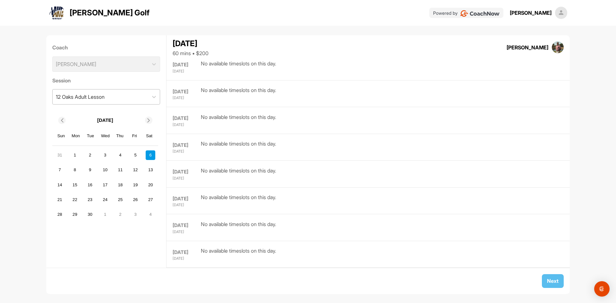
click at [135, 98] on div "12 Oaks Adult Lesson" at bounding box center [101, 97] width 96 height 15
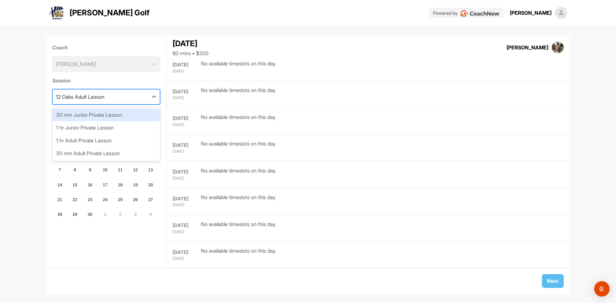
scroll to position [113, 0]
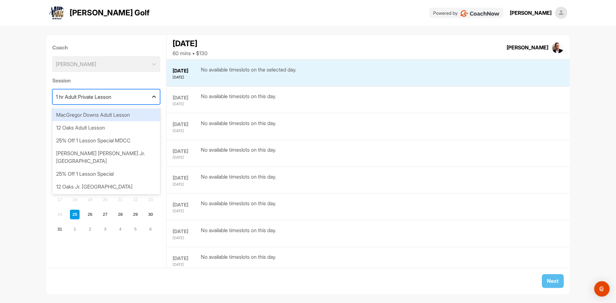
click at [148, 98] on div at bounding box center [154, 97] width 12 height 12
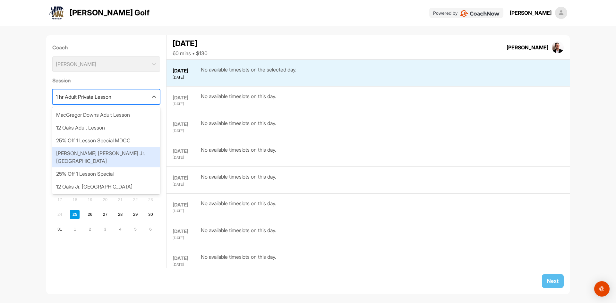
drag, startPoint x: 137, startPoint y: 140, endPoint x: 135, endPoint y: 154, distance: 13.9
click at [135, 154] on div "MacGregor Downs Adult Lesson 12 Oaks Adult Lesson 25% Off 1 Lesson Special MDCC…" at bounding box center [106, 150] width 108 height 87
click at [135, 153] on div "MacGregor Downs Jr. Lesson" at bounding box center [106, 157] width 108 height 21
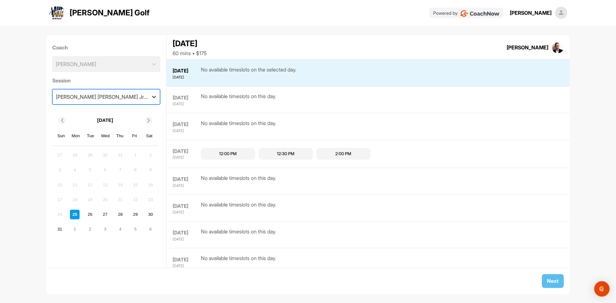
click at [151, 96] on icon at bounding box center [154, 97] width 6 height 6
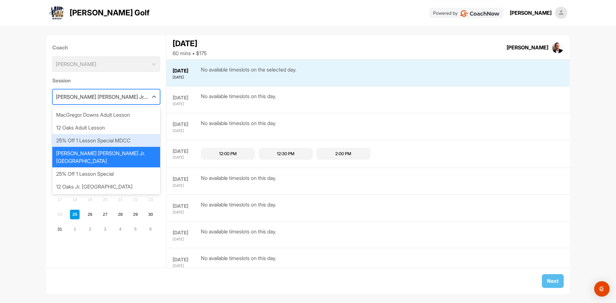
click at [133, 141] on div "25% Off 1 Lesson Special MDCC" at bounding box center [106, 140] width 108 height 13
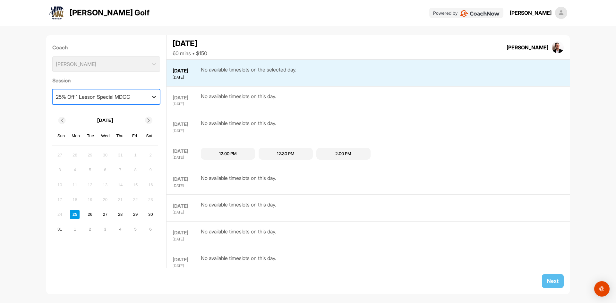
click at [151, 95] on icon at bounding box center [154, 97] width 6 height 6
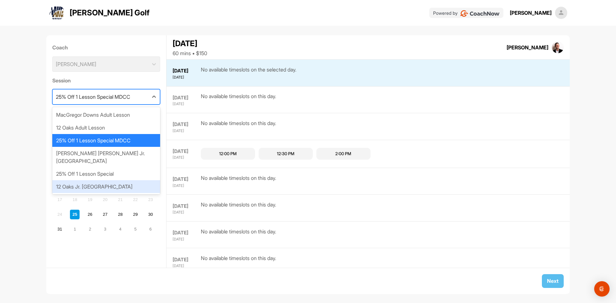
click at [114, 180] on div "12 Oaks Jr. Lesson" at bounding box center [106, 186] width 108 height 13
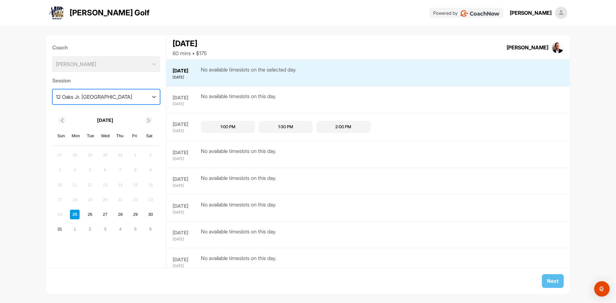
click at [141, 94] on div "12 Oaks Jr. Lesson" at bounding box center [101, 97] width 96 height 15
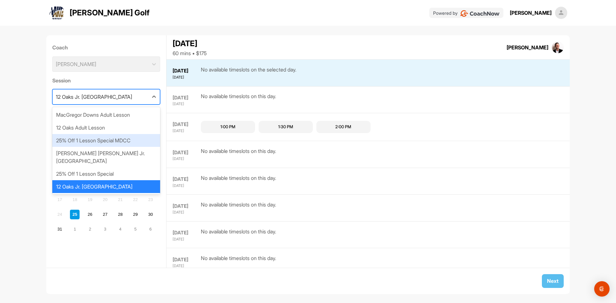
click at [125, 140] on div "25% Off 1 Lesson Special MDCC" at bounding box center [106, 140] width 108 height 13
